Goal: Transaction & Acquisition: Purchase product/service

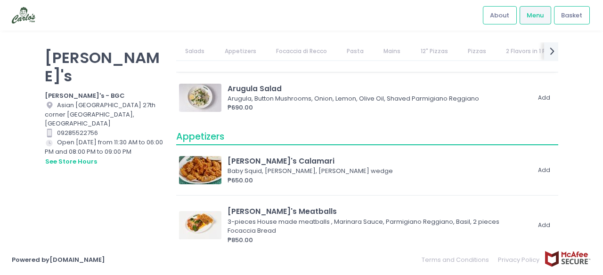
scroll to position [141, 0]
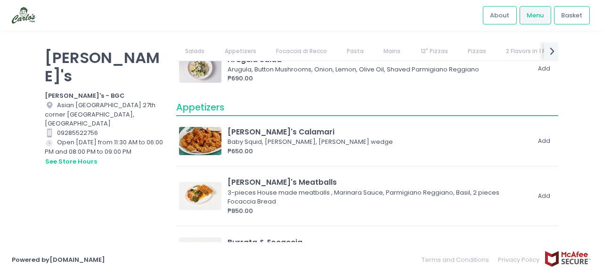
click at [431, 51] on link "12" Pizzas" at bounding box center [434, 51] width 46 height 18
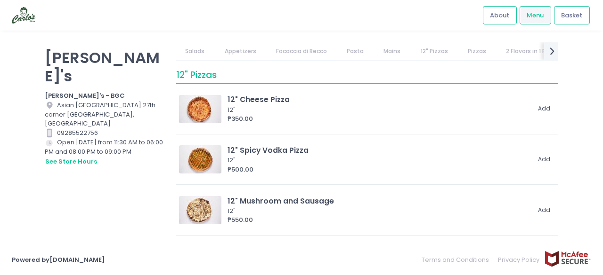
click at [468, 50] on link "Pizzas" at bounding box center [476, 51] width 37 height 18
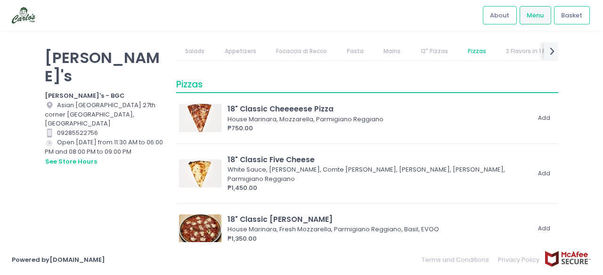
scroll to position [1766, 0]
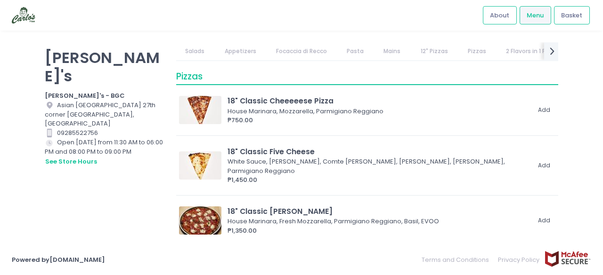
click at [430, 50] on link "12" Pizzas" at bounding box center [434, 51] width 46 height 18
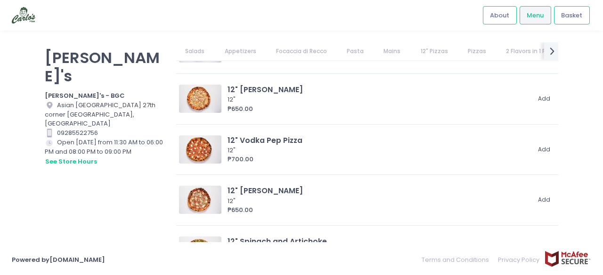
scroll to position [1461, 0]
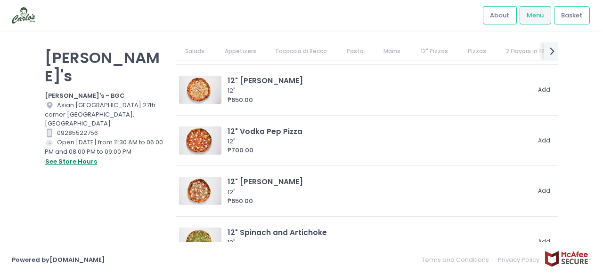
click at [52, 157] on button "see store hours" at bounding box center [71, 162] width 53 height 10
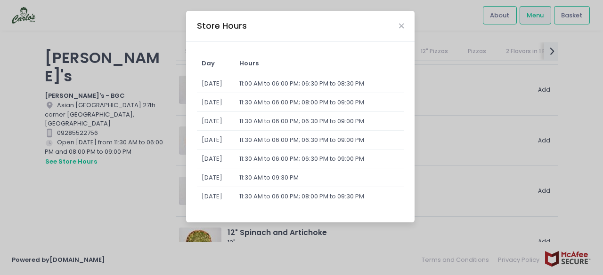
click at [404, 21] on div "Store Hours" at bounding box center [300, 26] width 228 height 31
click at [400, 24] on icon "Close" at bounding box center [401, 26] width 5 height 7
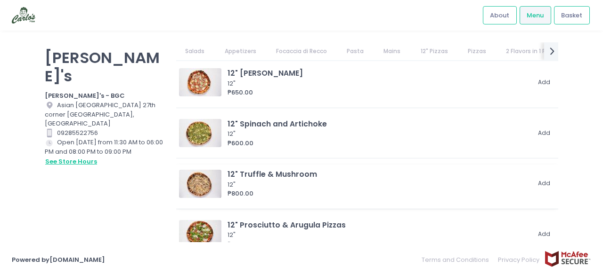
scroll to position [1555, 0]
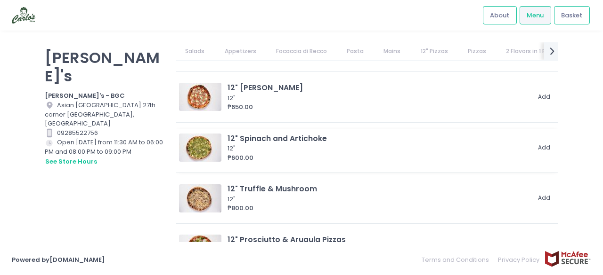
click at [205, 149] on img at bounding box center [200, 148] width 42 height 28
click at [205, 199] on img at bounding box center [200, 199] width 42 height 28
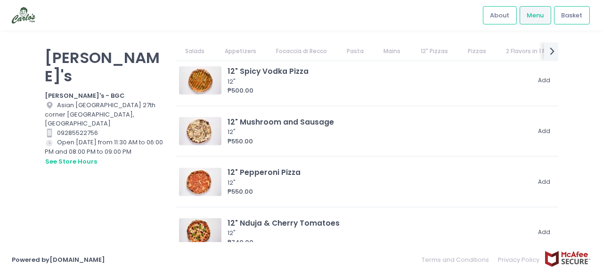
scroll to position [1131, 0]
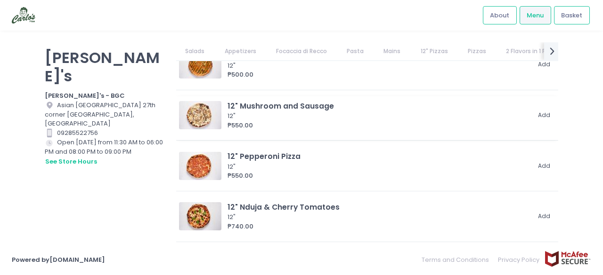
click at [209, 114] on img at bounding box center [200, 115] width 42 height 28
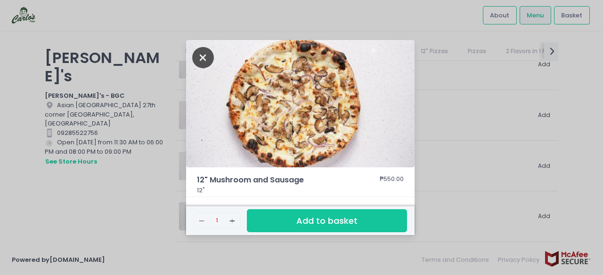
click at [206, 61] on icon "Close" at bounding box center [203, 57] width 22 height 21
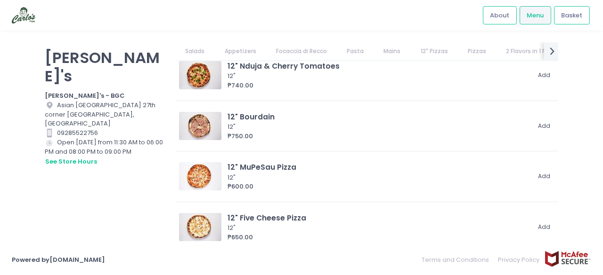
scroll to position [1319, 0]
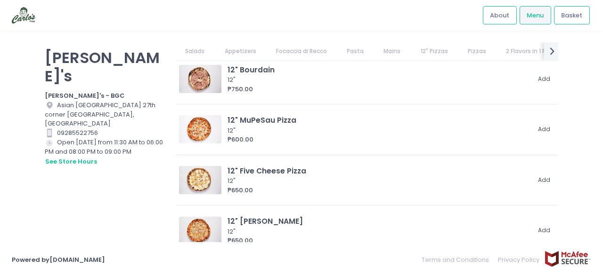
click at [197, 131] on img at bounding box center [200, 129] width 42 height 28
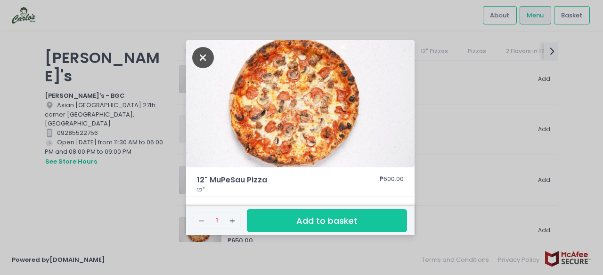
click at [204, 59] on icon "Close" at bounding box center [203, 57] width 22 height 21
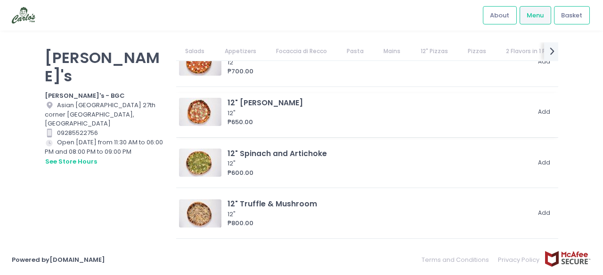
scroll to position [1555, 0]
